Goal: Task Accomplishment & Management: Manage account settings

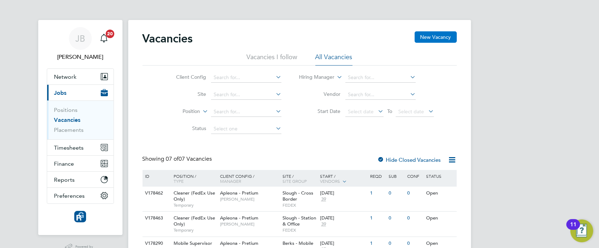
click at [434, 33] on button "New Vacancy" at bounding box center [435, 36] width 42 height 11
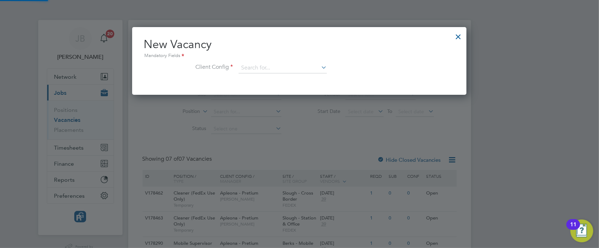
scroll to position [68, 334]
click at [457, 35] on div at bounding box center [458, 35] width 13 height 13
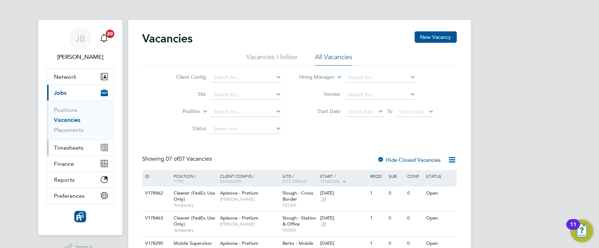
click at [71, 147] on span "Timesheets" at bounding box center [69, 148] width 30 height 7
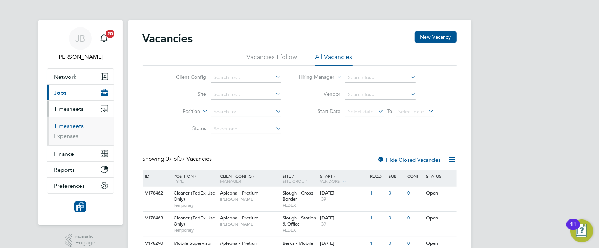
click at [74, 124] on link "Timesheets" at bounding box center [69, 126] width 30 height 7
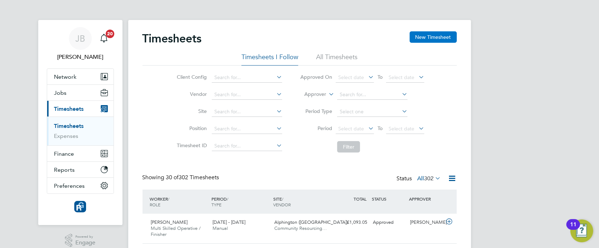
click at [439, 37] on button "New Timesheet" at bounding box center [432, 36] width 47 height 11
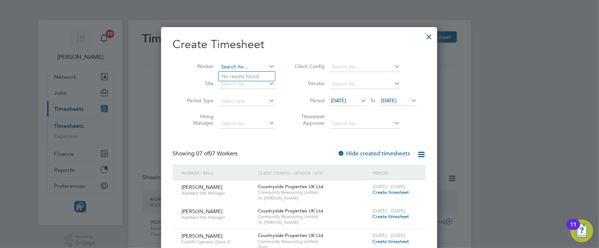
click at [253, 67] on input at bounding box center [246, 67] width 56 height 10
click at [262, 88] on b "[PERSON_NAME]" at bounding box center [282, 86] width 41 height 6
type input "[PERSON_NAME]"
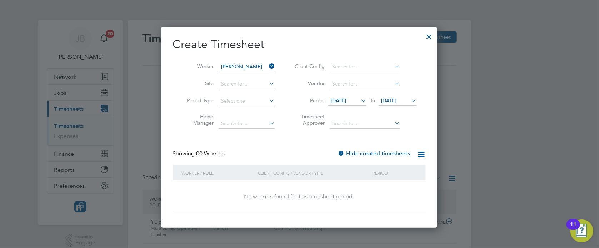
click at [396, 100] on span "[DATE]" at bounding box center [388, 100] width 15 height 6
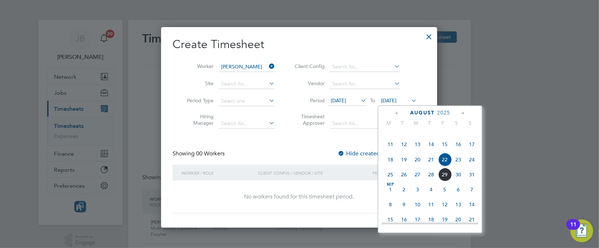
click at [474, 182] on span "31" at bounding box center [472, 175] width 14 height 14
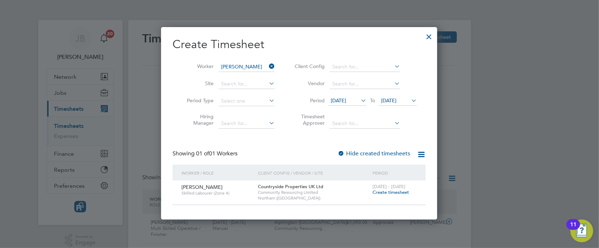
click at [397, 192] on span "Create timesheet" at bounding box center [390, 193] width 36 height 6
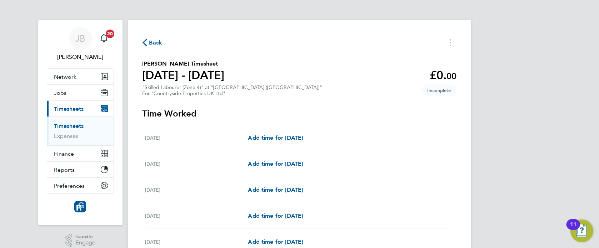
click at [311, 142] on div "[DATE] Add time for [DATE] Add time for [DATE]" at bounding box center [299, 138] width 308 height 26
click at [312, 142] on div "[DATE] Add time for [DATE] Add time for [DATE]" at bounding box center [299, 138] width 308 height 26
click at [303, 137] on span "Add time for [DATE]" at bounding box center [275, 138] width 55 height 7
select select "30"
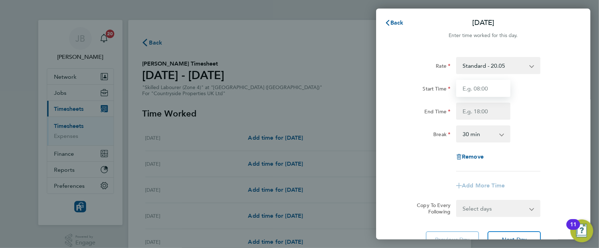
click at [489, 86] on input "Start Time" at bounding box center [483, 88] width 54 height 17
type input "07:30"
click at [485, 102] on div "Start Time 07:30 End Time" at bounding box center [483, 100] width 180 height 40
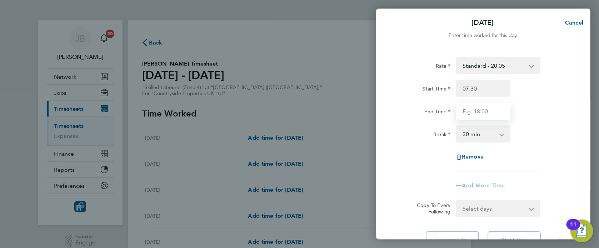
click at [487, 104] on input "End Time" at bounding box center [483, 111] width 54 height 17
type input "17:00"
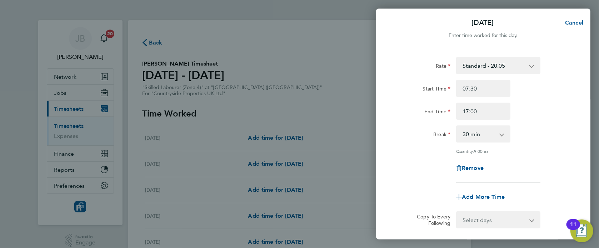
click at [550, 124] on div "Rate Standard - 20.05 Start Time 07:30 End Time 17:00 Break 0 min 15 min 30 min…" at bounding box center [483, 120] width 174 height 126
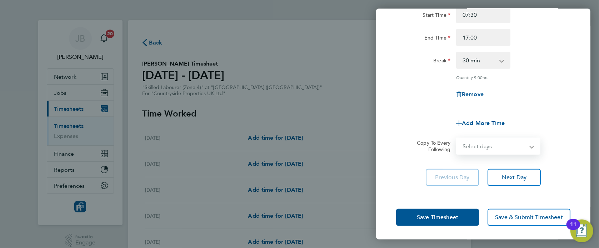
click at [509, 147] on select "Select days Day Weekday (Mon-Fri) Weekend (Sat-Sun) [DATE] [DATE] [DATE] [DATE]…" at bounding box center [494, 147] width 75 height 16
select select "WEEKDAY"
click at [457, 139] on select "Select days Day Weekday (Mon-Fri) Weekend (Sat-Sun) [DATE] [DATE] [DATE] [DATE]…" at bounding box center [494, 147] width 75 height 16
select select "[DATE]"
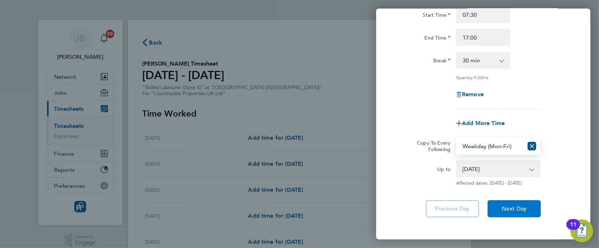
click at [529, 216] on button "Next Day" at bounding box center [513, 209] width 53 height 17
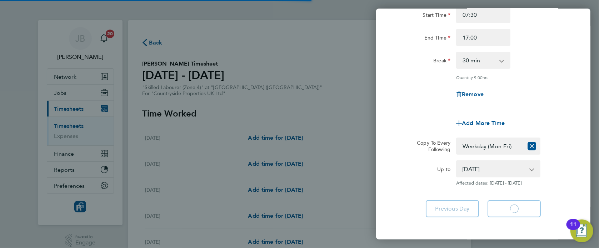
select select "30"
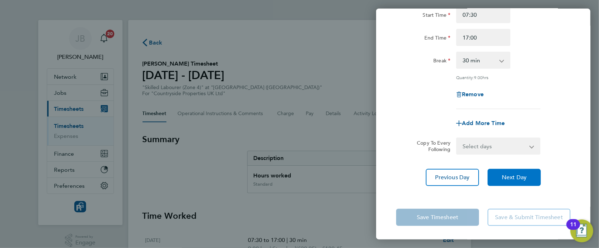
click at [519, 177] on span "Next Day" at bounding box center [514, 177] width 25 height 7
select select "30"
click at [519, 177] on span "Next Day" at bounding box center [514, 177] width 25 height 7
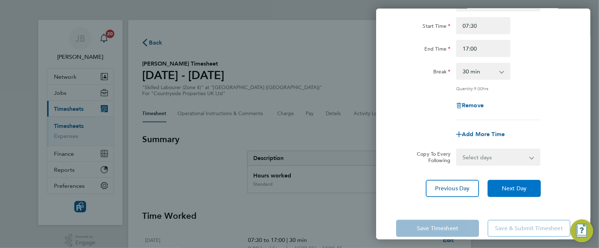
select select "30"
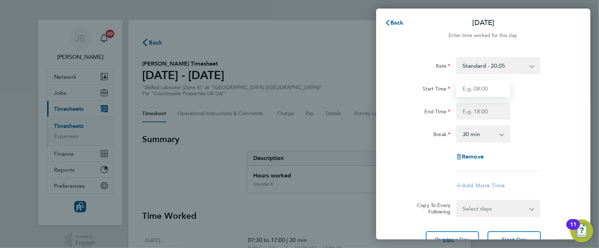
click at [489, 86] on input "Start Time" at bounding box center [483, 88] width 54 height 17
type input "07:30"
click at [488, 112] on input "End Time" at bounding box center [483, 111] width 54 height 17
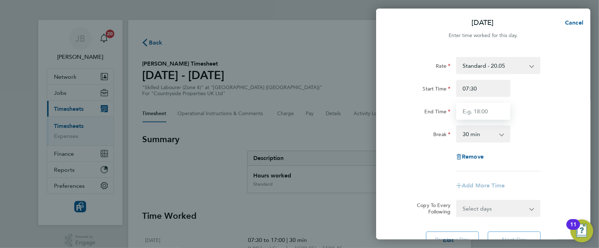
type input "17:00"
click at [554, 163] on div "Remove" at bounding box center [483, 157] width 180 height 17
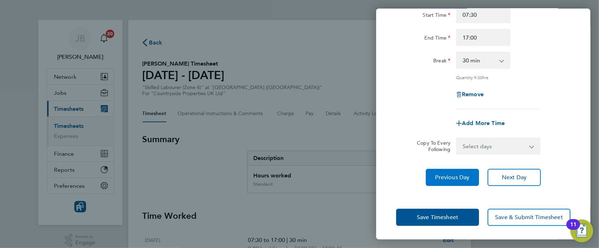
click at [448, 175] on span "Previous Day" at bounding box center [452, 177] width 34 height 7
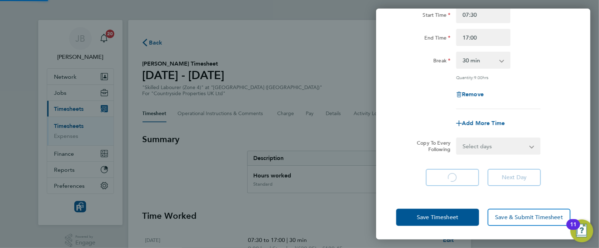
click at [448, 175] on app-form-button "Previous Day Loading" at bounding box center [454, 177] width 57 height 17
select select "30"
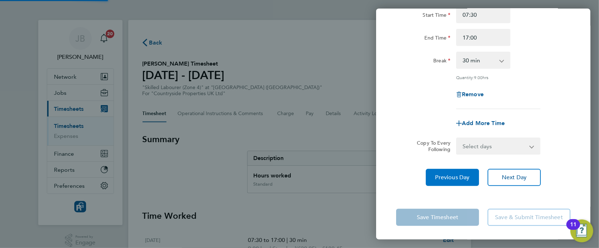
click at [448, 175] on span "Previous Day" at bounding box center [452, 177] width 34 height 7
select select "30"
click at [448, 175] on span "Previous Day" at bounding box center [452, 177] width 34 height 7
select select "30"
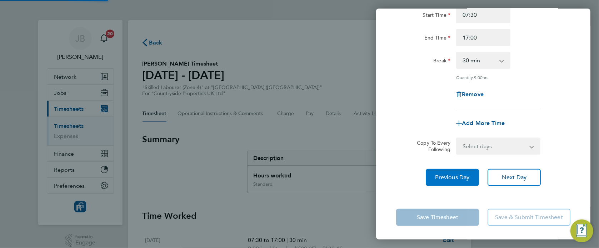
click at [448, 175] on span "Previous Day" at bounding box center [452, 177] width 34 height 7
select select "30"
click at [448, 175] on app-form-button "Previous Day" at bounding box center [454, 177] width 57 height 17
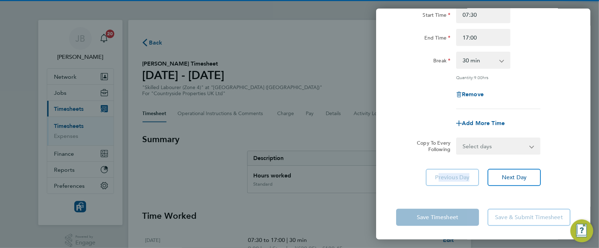
click at [448, 175] on app-form-button "Previous Day" at bounding box center [454, 177] width 57 height 17
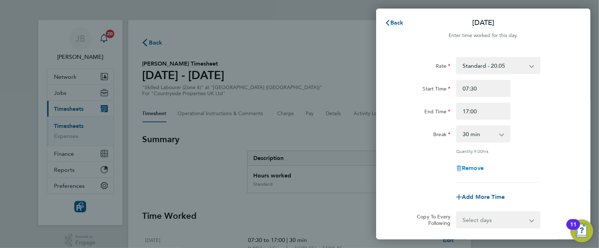
click at [474, 166] on span "Remove" at bounding box center [473, 168] width 22 height 7
select select "null"
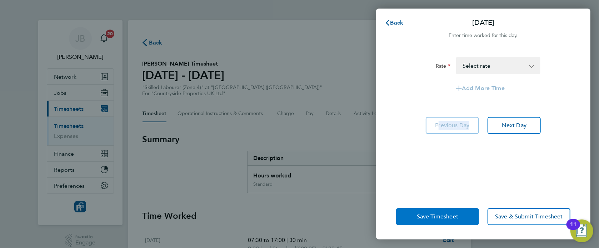
click at [433, 215] on span "Save Timesheet" at bounding box center [437, 216] width 41 height 7
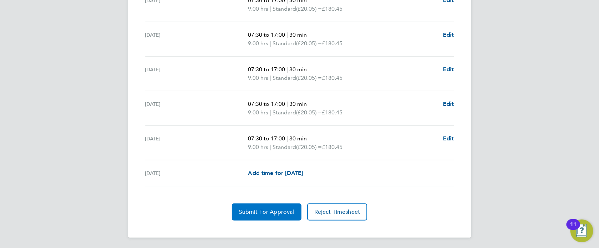
click at [273, 213] on span "Submit For Approval" at bounding box center [266, 212] width 55 height 7
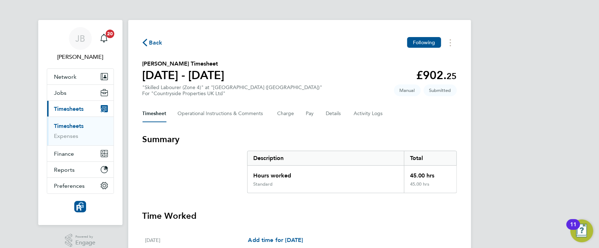
click at [161, 39] on span "Back" at bounding box center [155, 43] width 13 height 9
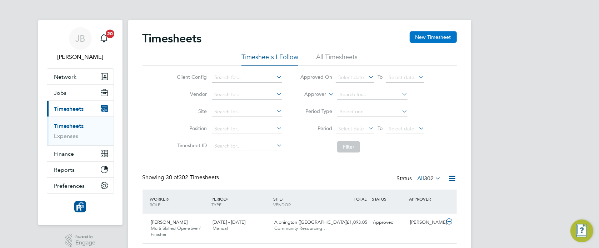
click at [439, 38] on button "New Timesheet" at bounding box center [432, 36] width 47 height 11
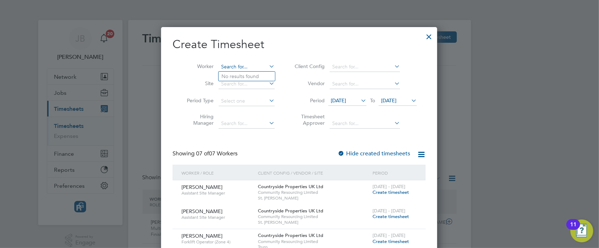
click at [261, 63] on input at bounding box center [246, 67] width 56 height 10
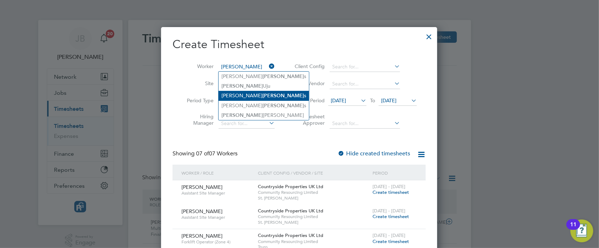
click at [262, 93] on b "[PERSON_NAME]" at bounding box center [282, 96] width 41 height 6
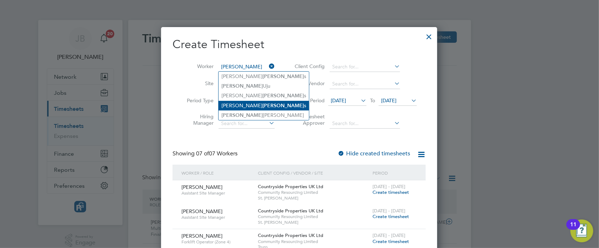
type input "[PERSON_NAME]"
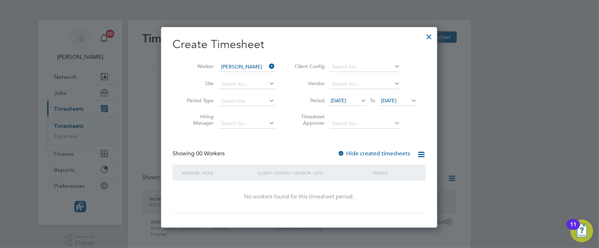
click at [396, 98] on span "[DATE]" at bounding box center [388, 100] width 15 height 6
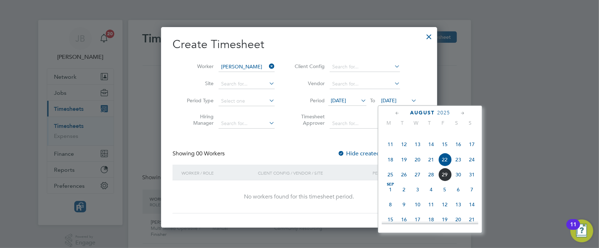
click at [401, 197] on span "2" at bounding box center [404, 190] width 14 height 14
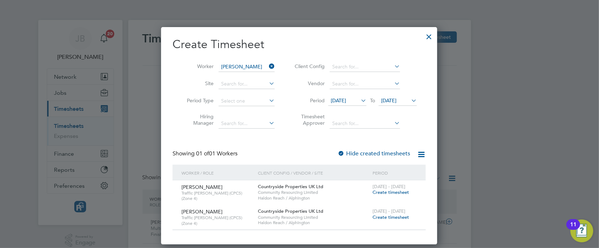
click at [389, 194] on span "Create timesheet" at bounding box center [390, 193] width 36 height 6
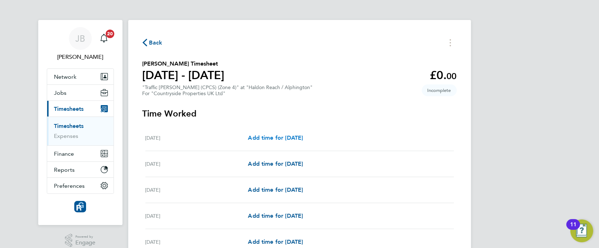
click at [276, 135] on span "Add time for [DATE]" at bounding box center [275, 138] width 55 height 7
select select "30"
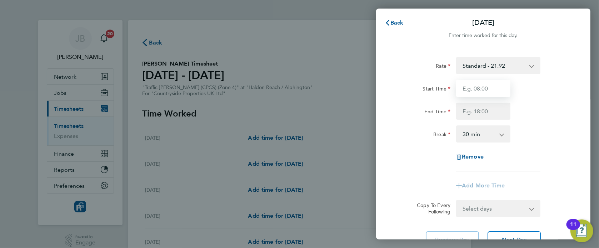
click at [470, 86] on input "Start Time" at bounding box center [483, 88] width 54 height 17
type input "07:30"
click at [489, 125] on div "Rate Standard - 21.92 Start Time 07:30 End Time Break 0 min 15 min 30 min 45 mi…" at bounding box center [483, 114] width 174 height 115
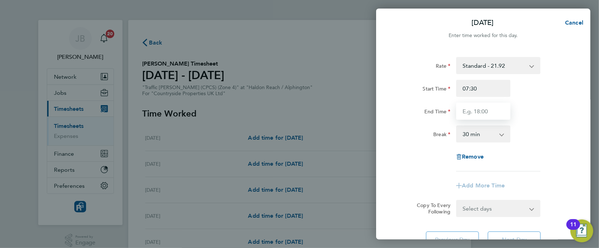
click at [486, 114] on input "End Time" at bounding box center [483, 111] width 54 height 17
type input "17:00"
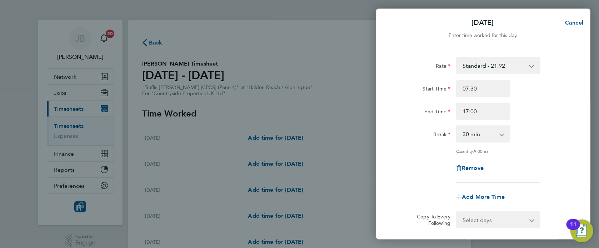
click at [515, 217] on div "Rate Standard - 21.92 Start Time 07:30 End Time 17:00 Break 0 min 15 min 30 min…" at bounding box center [483, 159] width 214 height 220
click at [497, 223] on select "Select days Day Weekday (Mon-Fri) Weekend (Sat-Sun) [DATE] [DATE] [DATE] [DATE]…" at bounding box center [494, 220] width 75 height 16
select select "WEEKDAY"
click at [457, 212] on select "Select days Day Weekday (Mon-Fri) Weekend (Sat-Sun) [DATE] [DATE] [DATE] [DATE]…" at bounding box center [494, 220] width 75 height 16
select select "[DATE]"
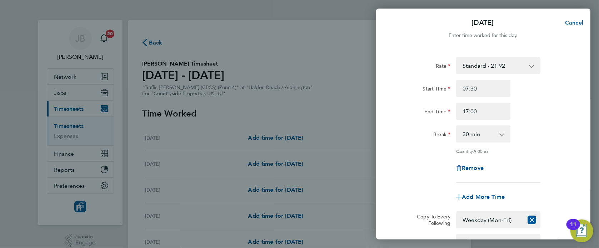
click at [540, 119] on div "End Time 17:00" at bounding box center [483, 111] width 180 height 17
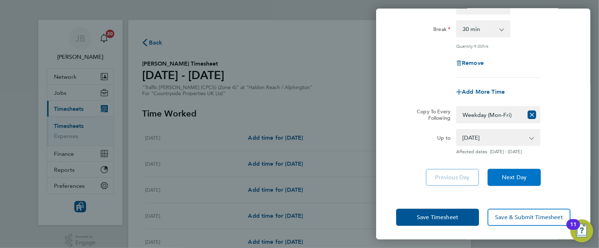
click at [516, 171] on button "Next Day" at bounding box center [513, 177] width 53 height 17
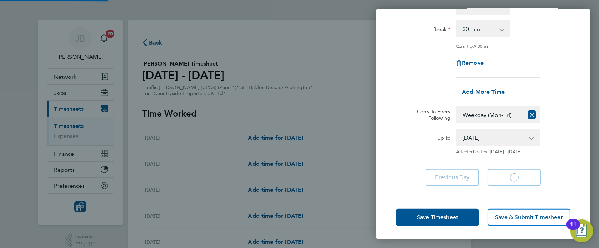
click at [516, 171] on app-form-button "Next Day Loading" at bounding box center [511, 177] width 57 height 17
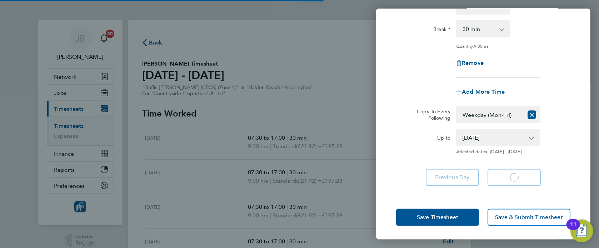
select select "30"
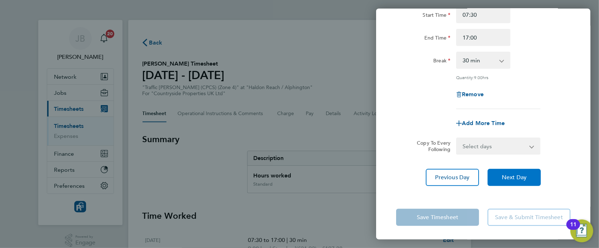
click at [517, 176] on span "Next Day" at bounding box center [514, 177] width 25 height 7
select select "30"
click at [517, 176] on span "Next Day" at bounding box center [514, 177] width 25 height 7
select select "30"
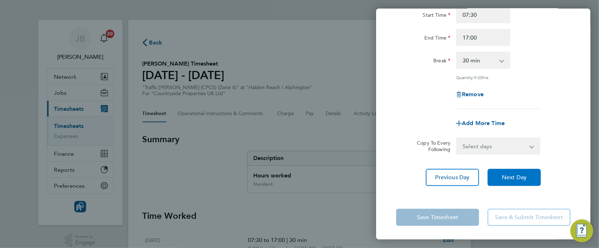
click at [517, 176] on span "Next Day" at bounding box center [514, 177] width 25 height 7
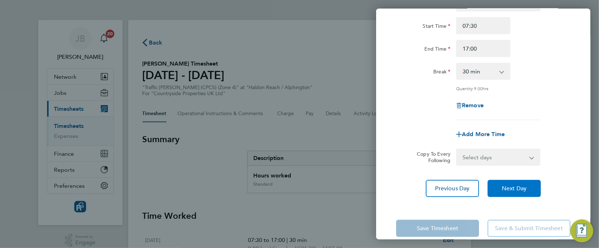
select select "30"
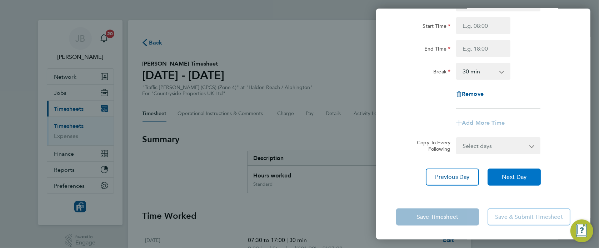
click at [517, 176] on span "Next Day" at bounding box center [514, 177] width 25 height 7
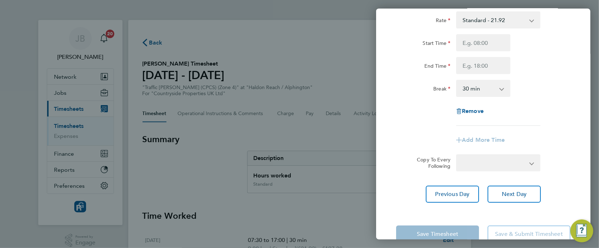
select select "30"
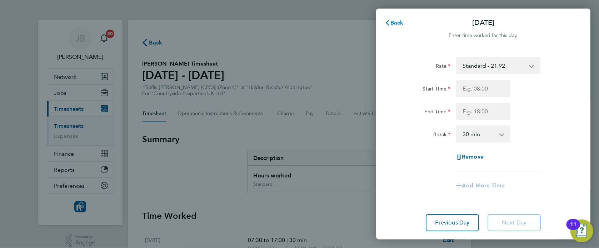
click at [387, 17] on button "Back" at bounding box center [393, 23] width 33 height 14
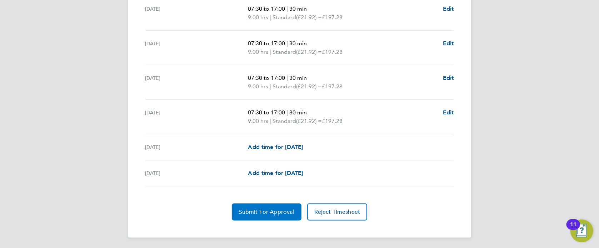
click at [261, 209] on span "Submit For Approval" at bounding box center [266, 212] width 55 height 7
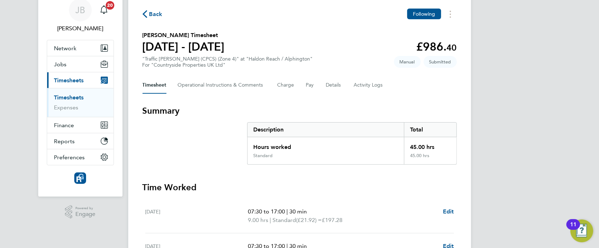
click at [154, 15] on span "Back" at bounding box center [155, 14] width 13 height 9
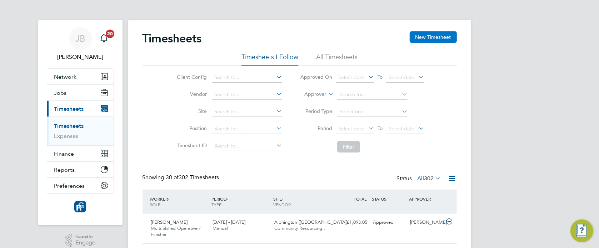
click at [429, 37] on button "New Timesheet" at bounding box center [432, 36] width 47 height 11
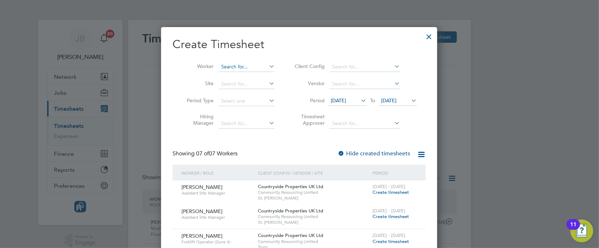
click at [237, 65] on input at bounding box center [246, 67] width 56 height 10
click at [262, 74] on b "Iles" at bounding box center [266, 77] width 8 height 6
type input "[PERSON_NAME] [PERSON_NAME]"
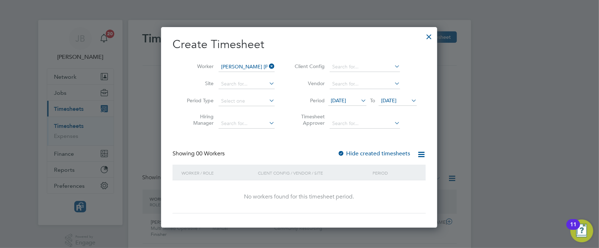
click at [396, 103] on span "[DATE]" at bounding box center [388, 100] width 15 height 6
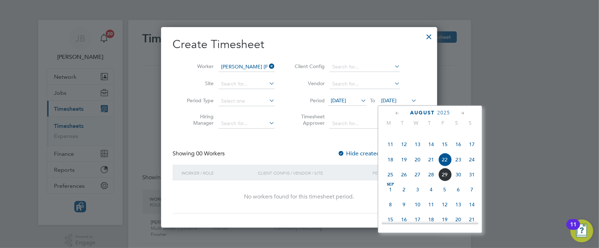
click at [395, 212] on span "8" at bounding box center [390, 205] width 14 height 14
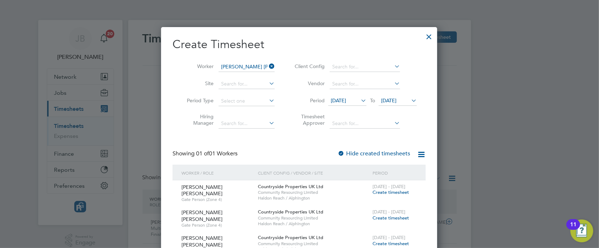
click at [375, 144] on div "Create Timesheet Worker [PERSON_NAME] [PERSON_NAME] Site Period Type Hiring Man…" at bounding box center [298, 147] width 253 height 221
click at [394, 197] on div "[DATE] - [DATE] Create timesheet" at bounding box center [395, 190] width 48 height 19
click at [395, 192] on span "Create timesheet" at bounding box center [390, 193] width 36 height 6
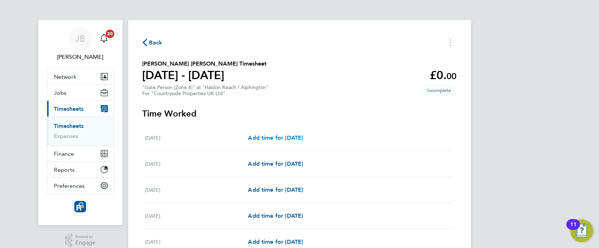
click at [303, 134] on link "Add time for [DATE]" at bounding box center [275, 138] width 55 height 9
select select "30"
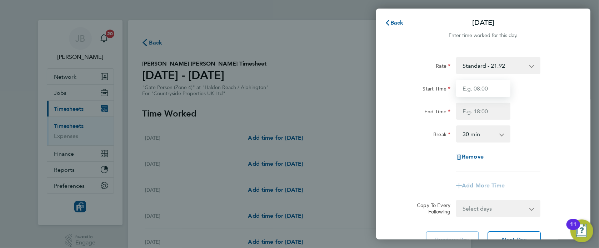
click at [494, 90] on input "Start Time" at bounding box center [483, 88] width 54 height 17
type input "07:30"
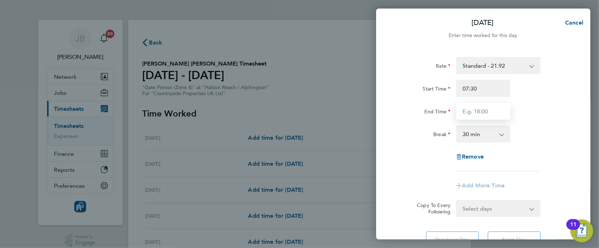
click at [475, 114] on input "End Time" at bounding box center [483, 111] width 54 height 17
type input "17:30"
click at [526, 124] on div "Rate Standard - 21.92 Start Time 07:30 End Time 17:30 Break 0 min 15 min 30 min…" at bounding box center [483, 114] width 174 height 115
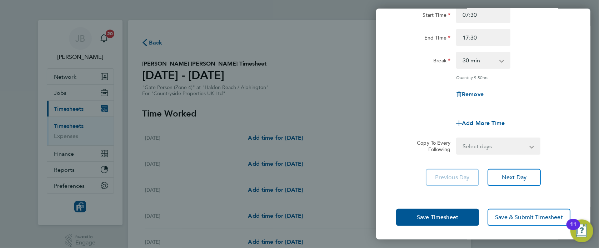
click at [512, 143] on select "Select days Day Weekday (Mon-Fri) Weekend (Sat-Sun) [DATE] [DATE] [DATE] [DATE]…" at bounding box center [494, 147] width 75 height 16
select select "WEEKDAY"
click at [457, 139] on select "Select days Day Weekday (Mon-Fri) Weekend (Sat-Sun) [DATE] [DATE] [DATE] [DATE]…" at bounding box center [494, 147] width 75 height 16
select select "[DATE]"
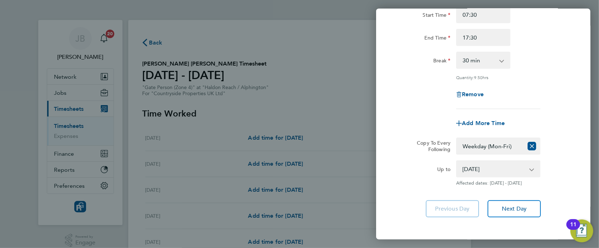
click at [537, 119] on div "Add More Time" at bounding box center [483, 123] width 180 height 17
click at [528, 211] on button "Next Day" at bounding box center [513, 209] width 53 height 17
click at [528, 211] on app-form-button "Next Day Loading" at bounding box center [511, 209] width 57 height 17
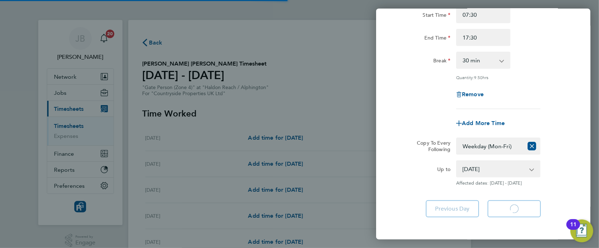
select select "30"
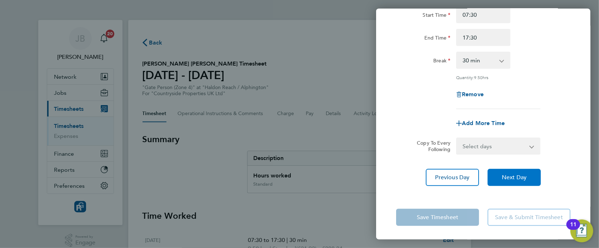
click at [522, 176] on span "Next Day" at bounding box center [514, 177] width 25 height 7
select select "30"
click at [522, 176] on span "Next Day" at bounding box center [514, 177] width 25 height 7
select select "30"
click at [522, 176] on span "Next Day" at bounding box center [514, 177] width 25 height 7
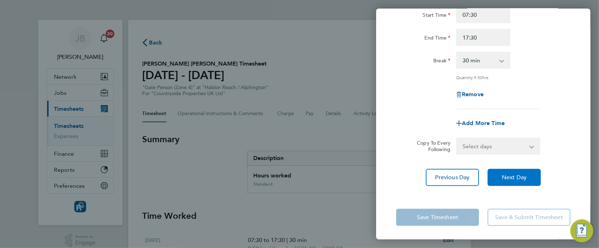
click at [522, 176] on span "Next Day" at bounding box center [514, 177] width 25 height 7
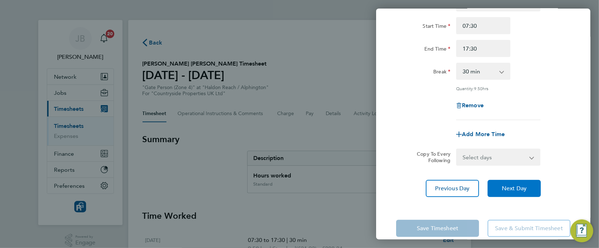
click at [522, 185] on span "Next Day" at bounding box center [514, 188] width 25 height 7
select select "30"
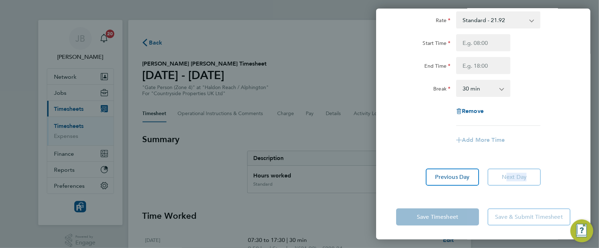
click at [522, 176] on app-form-button "Next Day" at bounding box center [511, 177] width 57 height 17
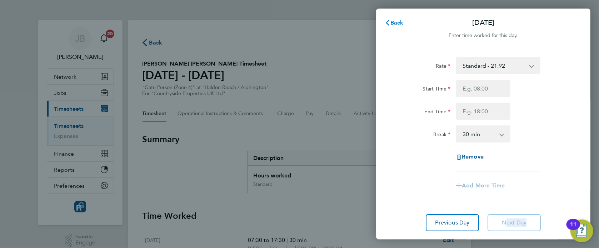
click at [394, 25] on span "Back" at bounding box center [396, 22] width 13 height 7
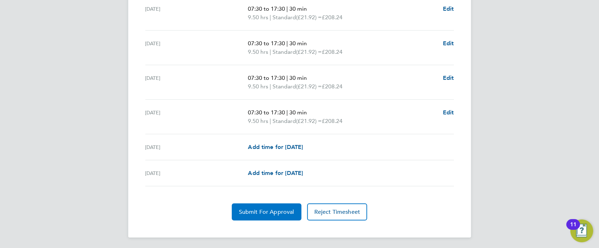
click at [251, 212] on span "Submit For Approval" at bounding box center [266, 212] width 55 height 7
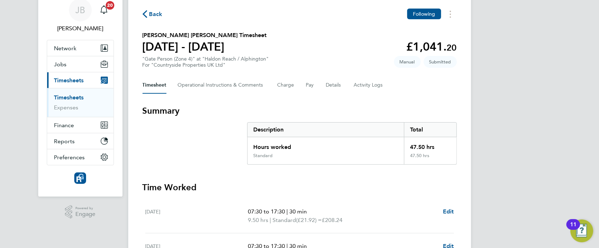
click at [161, 12] on span "Back" at bounding box center [155, 14] width 13 height 9
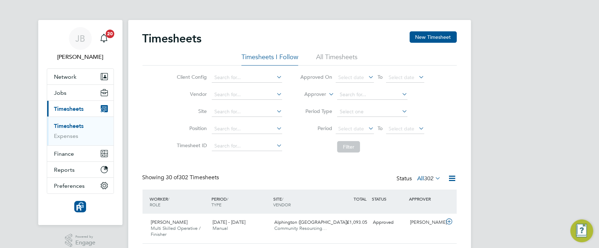
click at [435, 47] on div "Timesheets New Timesheet" at bounding box center [299, 41] width 314 height 21
click at [436, 41] on button "New Timesheet" at bounding box center [432, 36] width 47 height 11
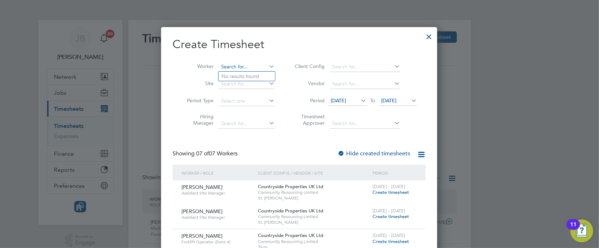
click at [241, 67] on input at bounding box center [246, 67] width 56 height 10
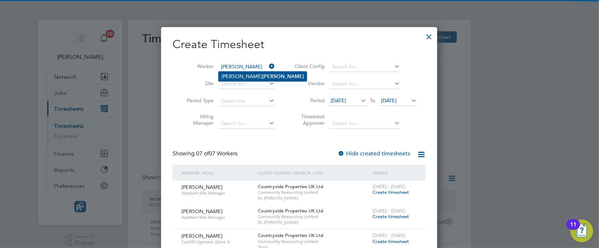
click at [262, 76] on b "[PERSON_NAME]" at bounding box center [282, 77] width 41 height 6
type input "[PERSON_NAME]"
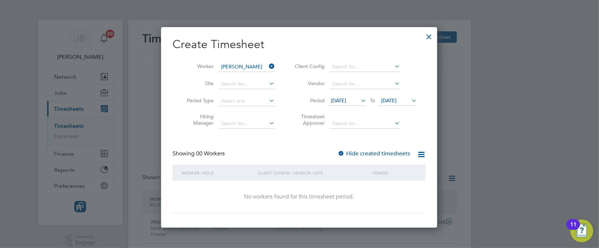
click at [396, 97] on span "[DATE]" at bounding box center [388, 100] width 15 height 6
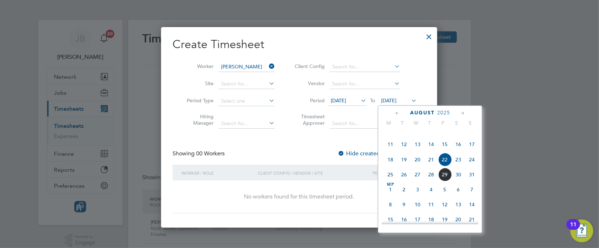
click at [391, 197] on span "[DATE]" at bounding box center [390, 190] width 14 height 14
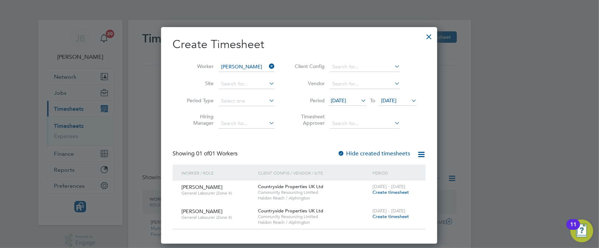
click at [386, 195] on span "Create timesheet" at bounding box center [390, 193] width 36 height 6
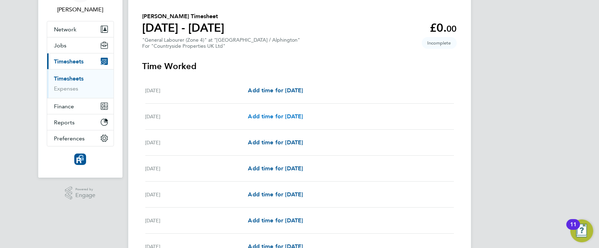
click at [273, 117] on span "Add time for [DATE]" at bounding box center [275, 116] width 55 height 7
select select "30"
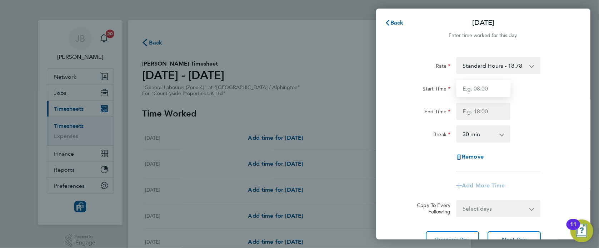
click at [493, 84] on input "Start Time" at bounding box center [483, 88] width 54 height 17
type input "07:30"
click at [483, 125] on div "Rate Standard Hours - 18.78 Start Time 07:30 End Time Break 0 min 15 min 30 min…" at bounding box center [483, 114] width 174 height 115
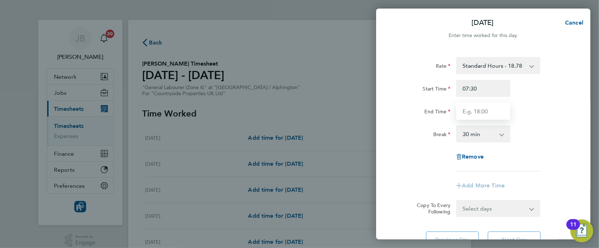
click at [484, 117] on input "End Time" at bounding box center [483, 111] width 54 height 17
type input "17:00"
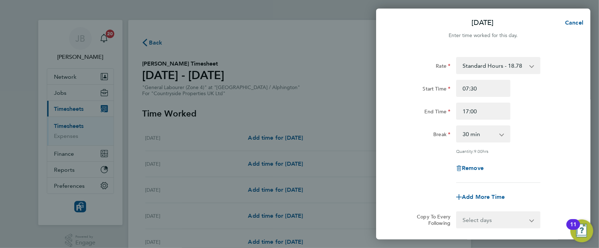
click at [540, 127] on div "Break 0 min 15 min 30 min 45 min 60 min 75 min 90 min" at bounding box center [483, 134] width 180 height 17
click at [532, 223] on app-icon-cross-button at bounding box center [536, 220] width 9 height 16
click at [504, 220] on select "Select days Day Weekday (Mon-Fri) Weekend (Sat-Sun) [DATE] [DATE] [DATE] [DATE]…" at bounding box center [494, 220] width 75 height 16
select select "WED"
click at [457, 212] on select "Select days Day Weekday (Mon-Fri) Weekend (Sat-Sun) [DATE] [DATE] [DATE] [DATE]…" at bounding box center [494, 220] width 75 height 16
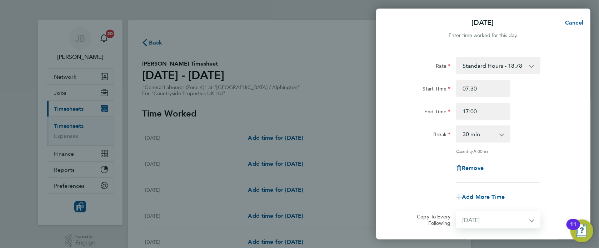
select select "[DATE]"
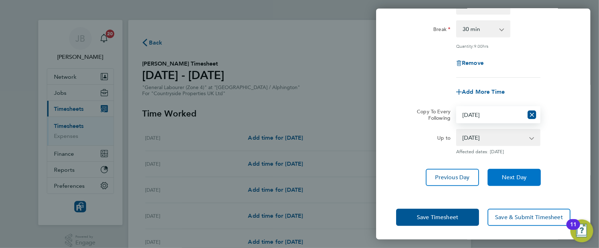
click at [516, 175] on span "Next Day" at bounding box center [514, 177] width 25 height 7
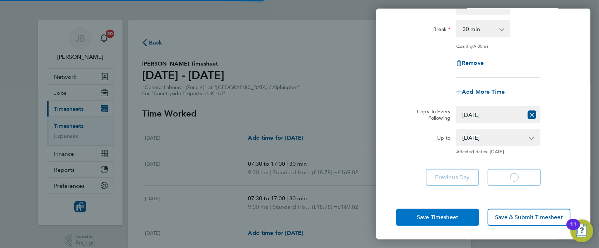
select select "30"
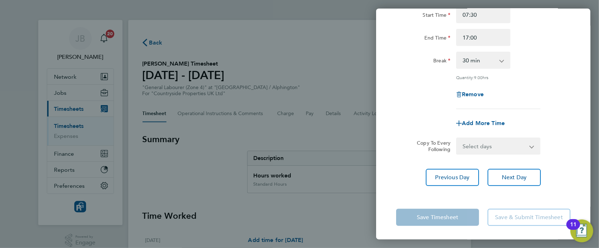
click at [421, 218] on app-form-button "Save Timesheet" at bounding box center [439, 217] width 87 height 17
drag, startPoint x: 516, startPoint y: 176, endPoint x: 506, endPoint y: 180, distance: 10.1
click at [516, 175] on span "Next Day" at bounding box center [514, 177] width 25 height 7
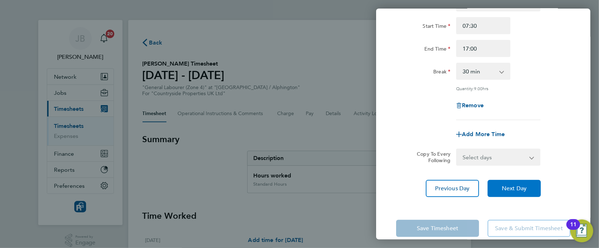
select select "30"
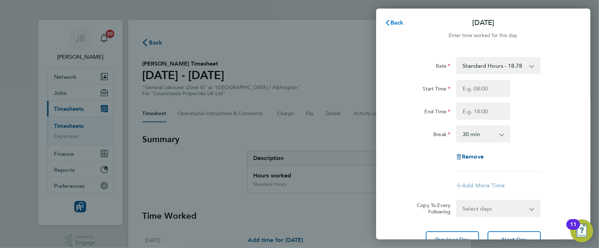
click at [397, 24] on span "Back" at bounding box center [396, 22] width 13 height 7
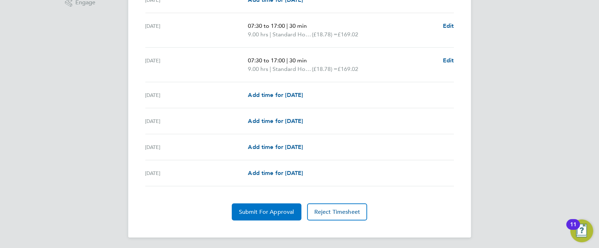
click at [253, 218] on button "Submit For Approval" at bounding box center [267, 212] width 70 height 17
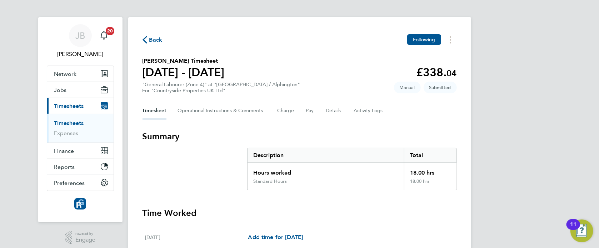
click at [147, 40] on icon "button" at bounding box center [144, 39] width 5 height 7
